Goal: Task Accomplishment & Management: Use online tool/utility

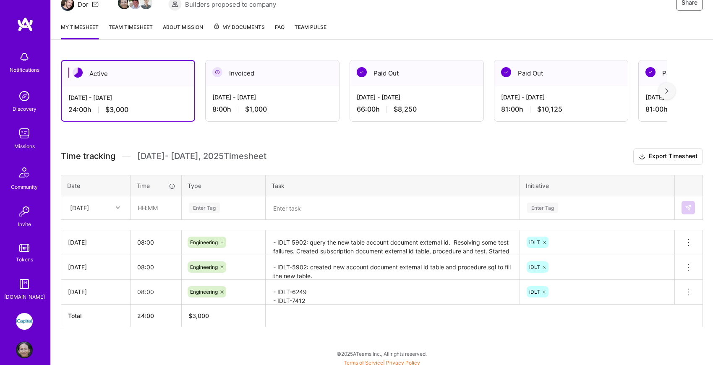
scroll to position [97, 0]
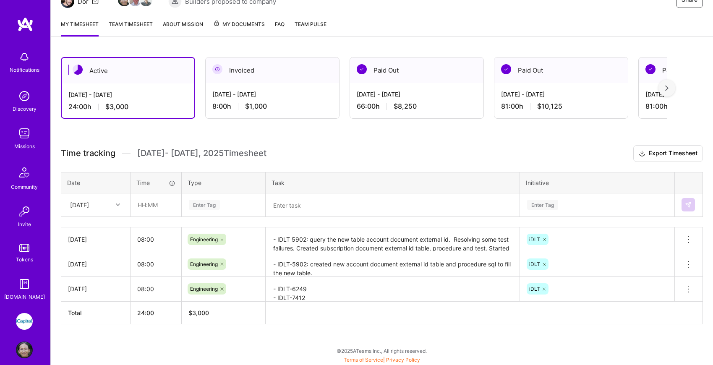
click at [118, 204] on icon at bounding box center [118, 205] width 4 height 4
click at [101, 303] on div "[DATE]" at bounding box center [96, 307] width 68 height 16
click at [152, 209] on input "text" at bounding box center [156, 205] width 50 height 22
type input "08:00"
click at [218, 205] on div "Enter Tag" at bounding box center [204, 205] width 31 height 13
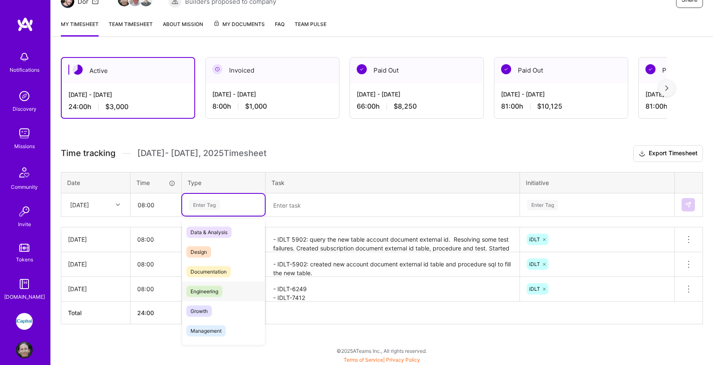
click at [220, 292] on span "Engineering" at bounding box center [204, 291] width 36 height 11
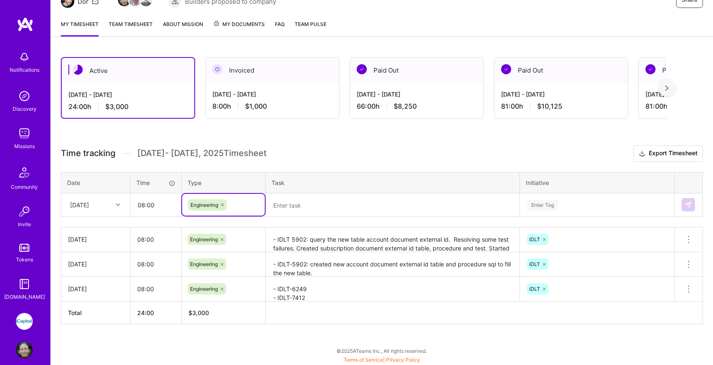
click at [287, 200] on textarea at bounding box center [393, 205] width 252 height 22
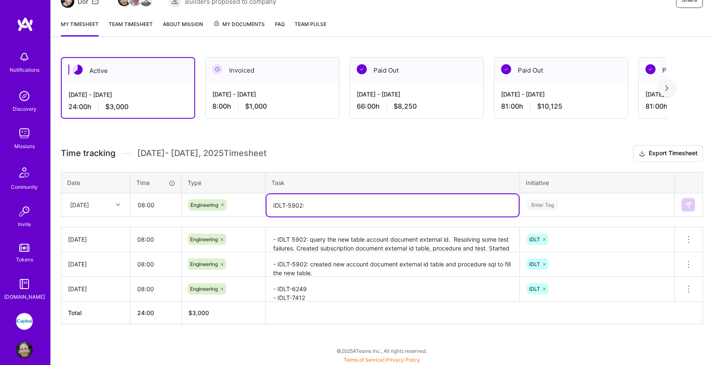
click at [333, 239] on textarea "- IDLT 5902: query the new table account document external id. Resolving some t…" at bounding box center [393, 239] width 252 height 23
click at [326, 207] on textarea "IDLT-5902:" at bounding box center [393, 205] width 252 height 22
click at [338, 206] on textarea "IDLT-5902: Finished up the other endpoints" at bounding box center [393, 205] width 252 height 22
click at [448, 206] on textarea "IDLT-5902: Finished up new tables for the other endpoints" at bounding box center [393, 205] width 252 height 22
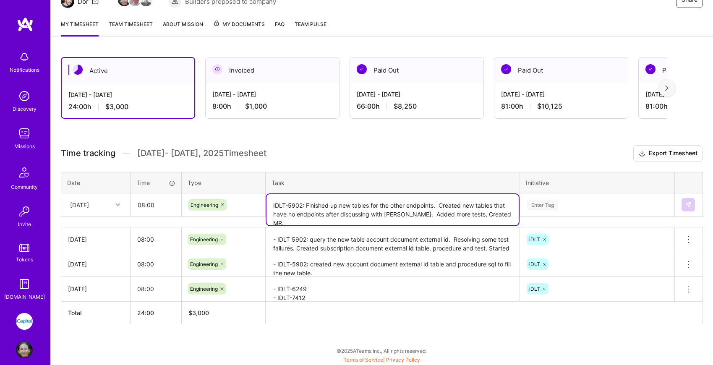
type textarea "IDLT-5902: Finished up new tables for the other endpoints. Created new tables t…"
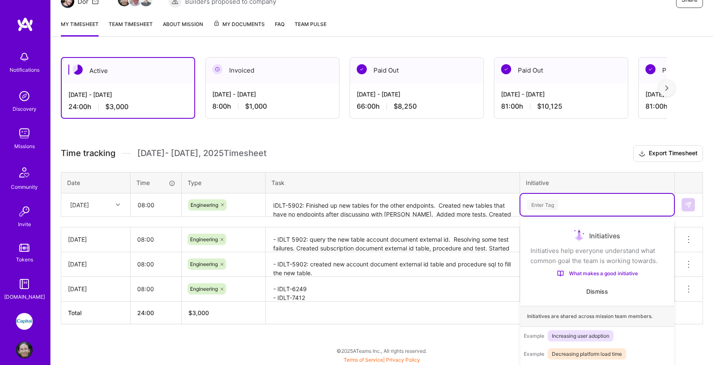
scroll to position [123, 0]
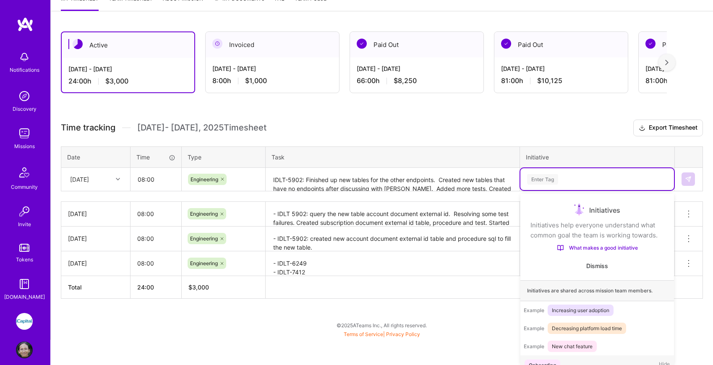
click at [618, 190] on div "option Onboarding focused, 1 of 5. 5 results available. Use Up and Down to choo…" at bounding box center [598, 179] width 154 height 22
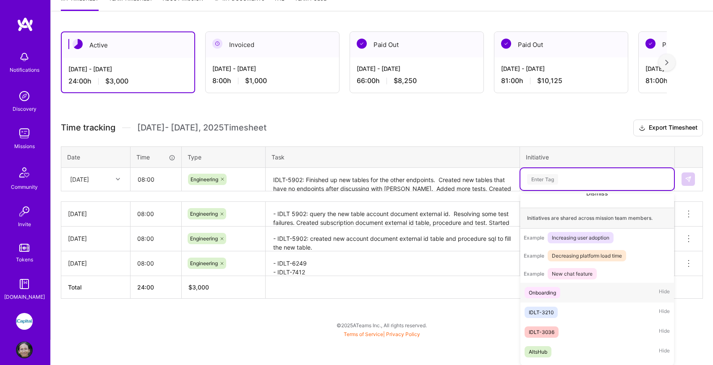
scroll to position [89, 0]
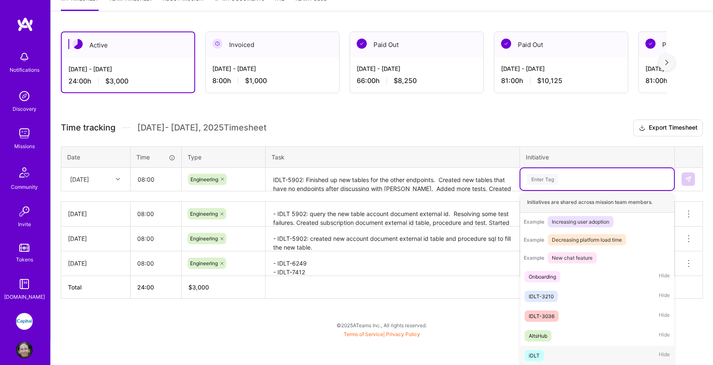
click at [535, 355] on div "iDLT" at bounding box center [534, 355] width 11 height 9
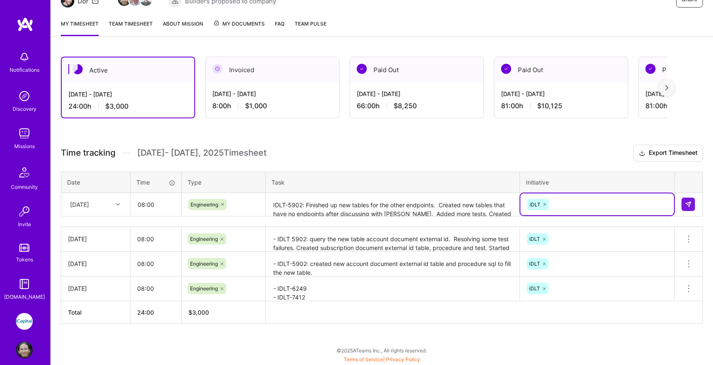
scroll to position [97, 0]
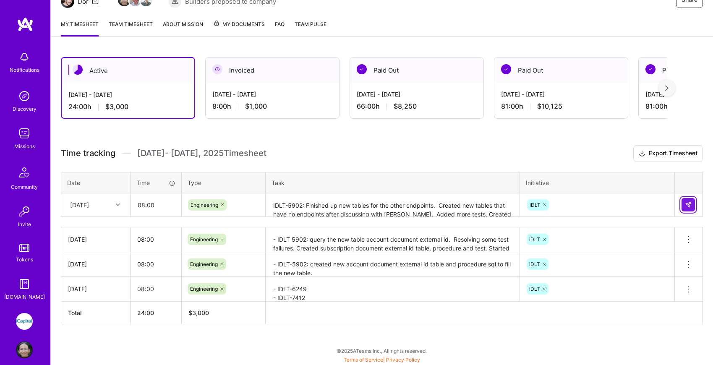
click at [690, 204] on img at bounding box center [688, 205] width 7 height 7
